Goal: Transaction & Acquisition: Book appointment/travel/reservation

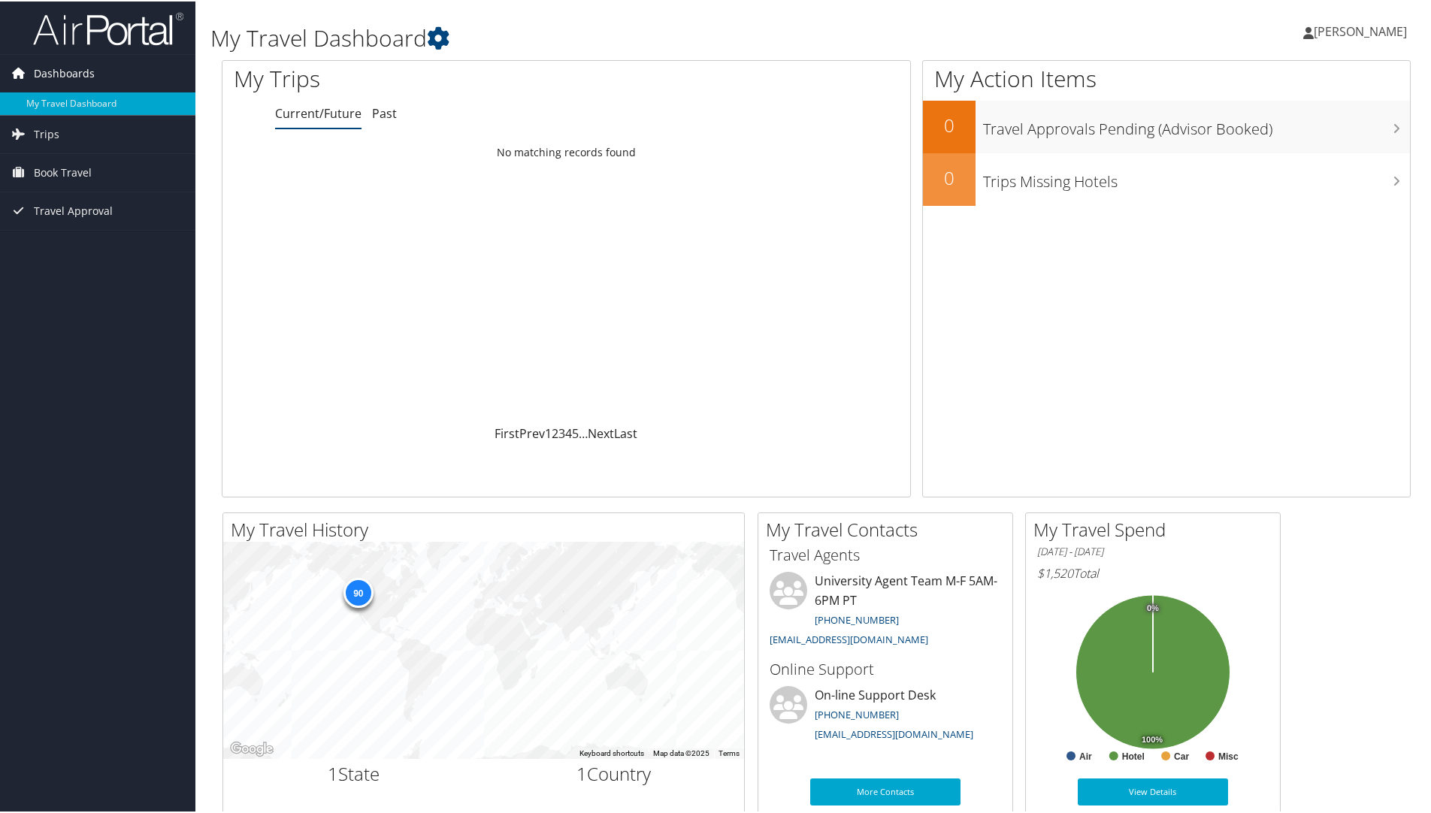
click at [68, 72] on span "Dashboards" at bounding box center [64, 72] width 61 height 38
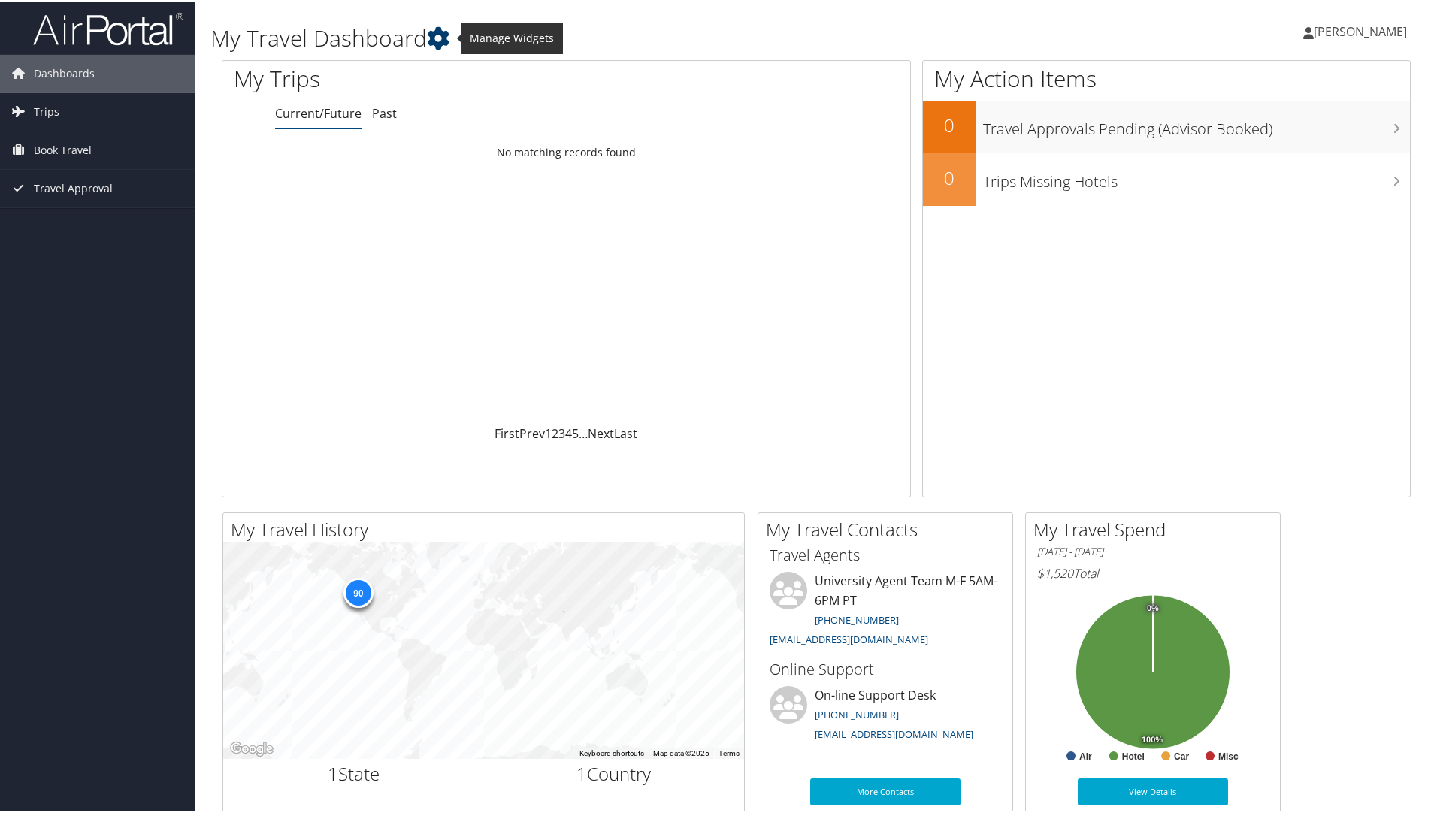
click at [449, 40] on icon at bounding box center [438, 37] width 23 height 23
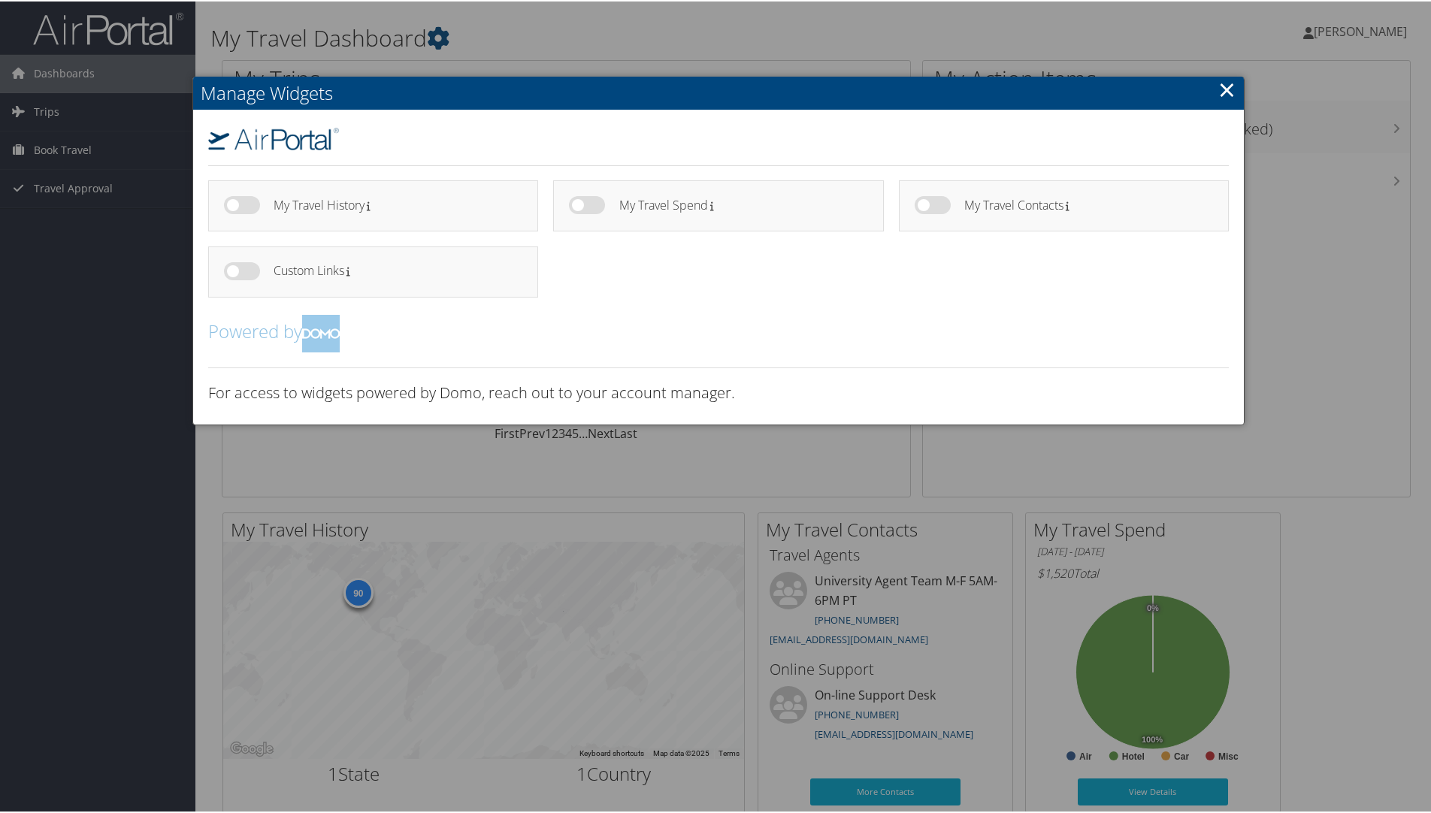
click at [1228, 85] on link "×" at bounding box center [1226, 88] width 17 height 30
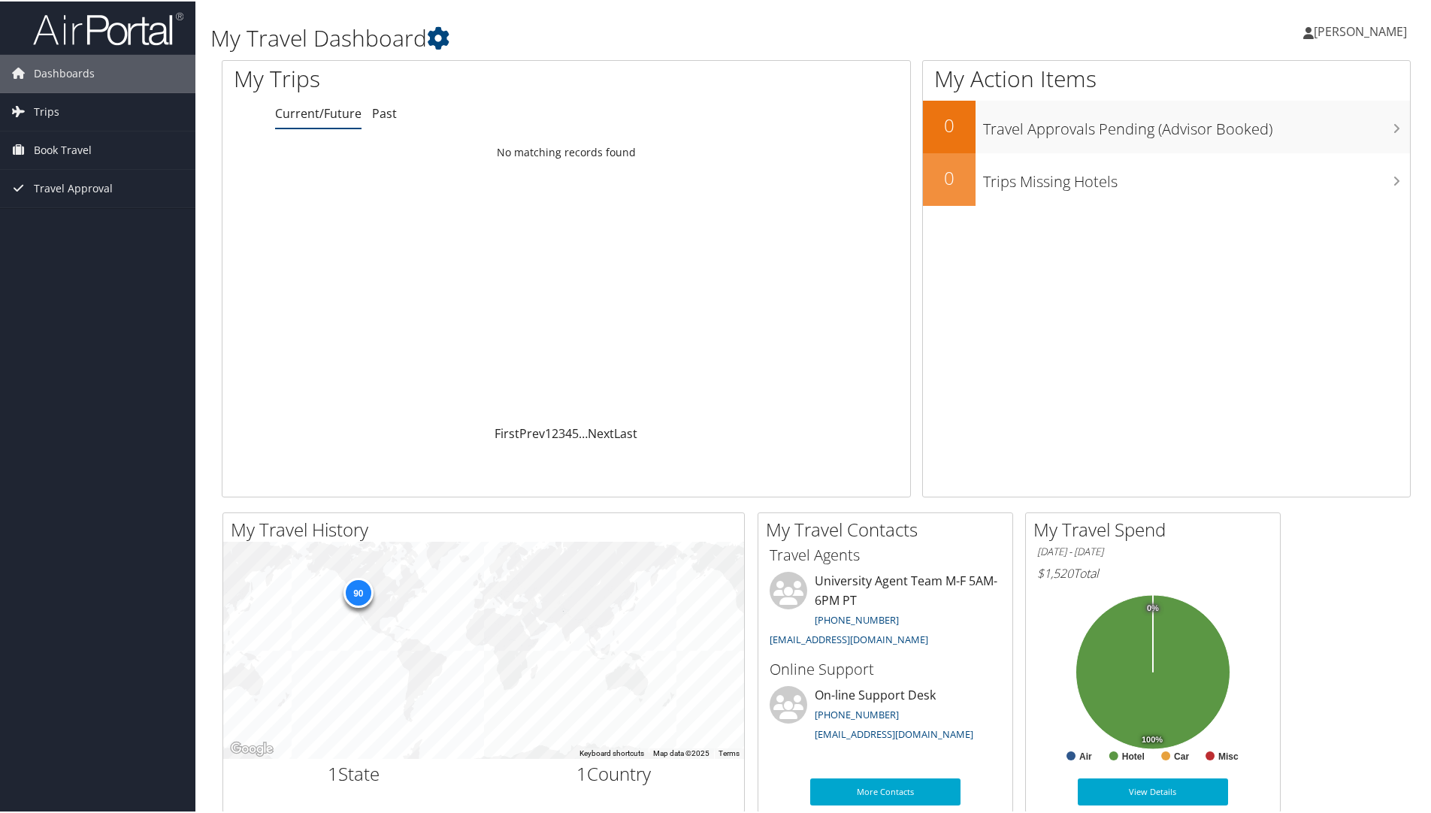
click at [1350, 38] on span "[PERSON_NAME]" at bounding box center [1360, 30] width 93 height 17
click at [1311, 134] on link "View Travel Profile" at bounding box center [1320, 134] width 168 height 26
click at [85, 151] on span "Book Travel" at bounding box center [63, 149] width 58 height 38
click at [116, 227] on link "Book/Manage Online Trips" at bounding box center [97, 224] width 195 height 23
